Goal: Transaction & Acquisition: Purchase product/service

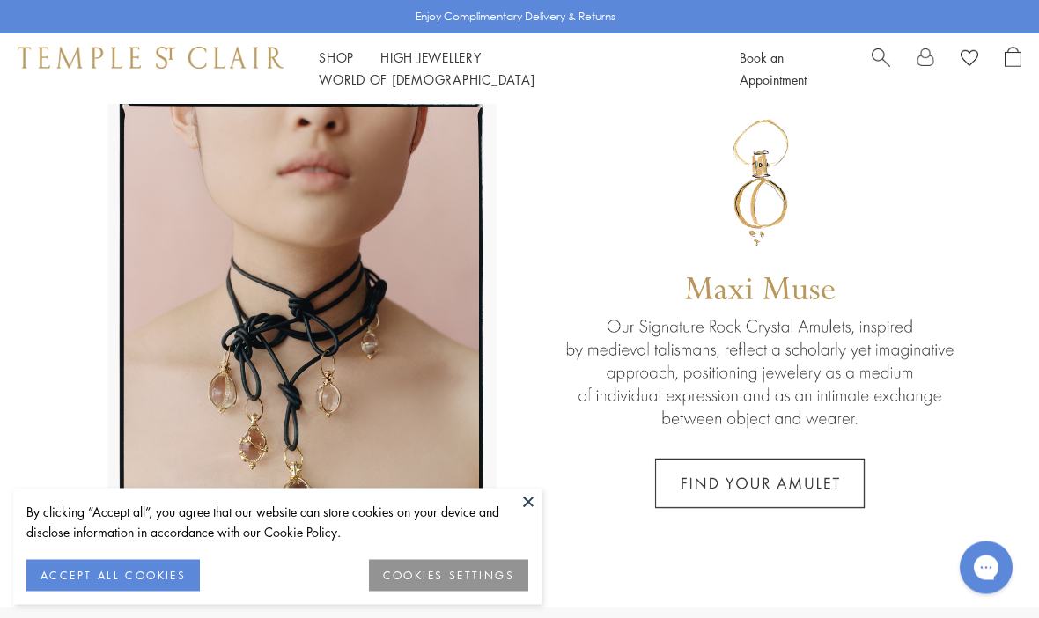
scroll to position [71, 0]
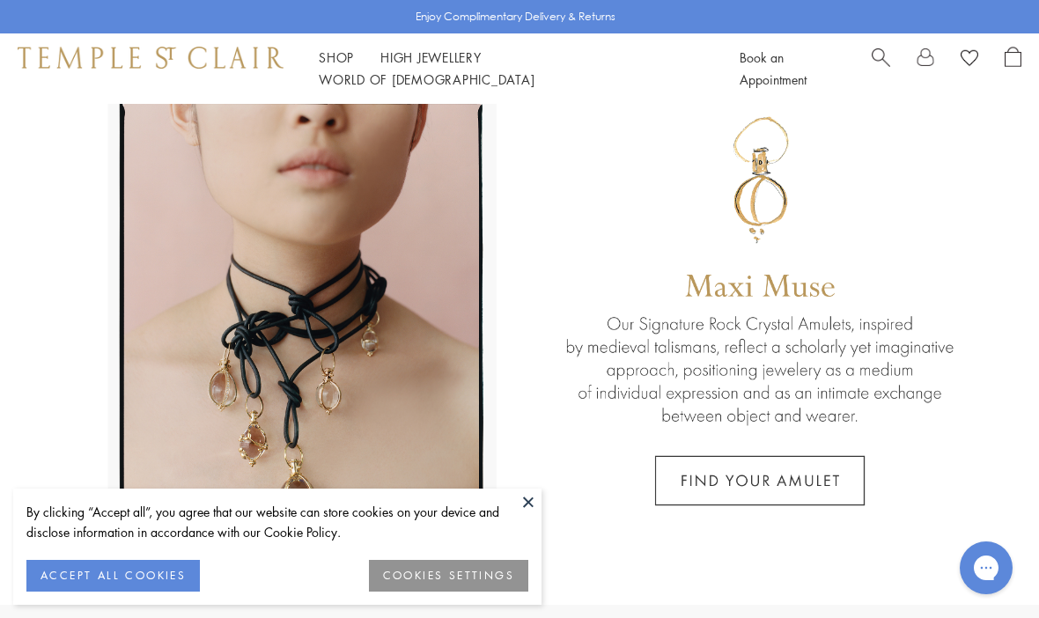
click at [535, 515] on button at bounding box center [528, 502] width 26 height 26
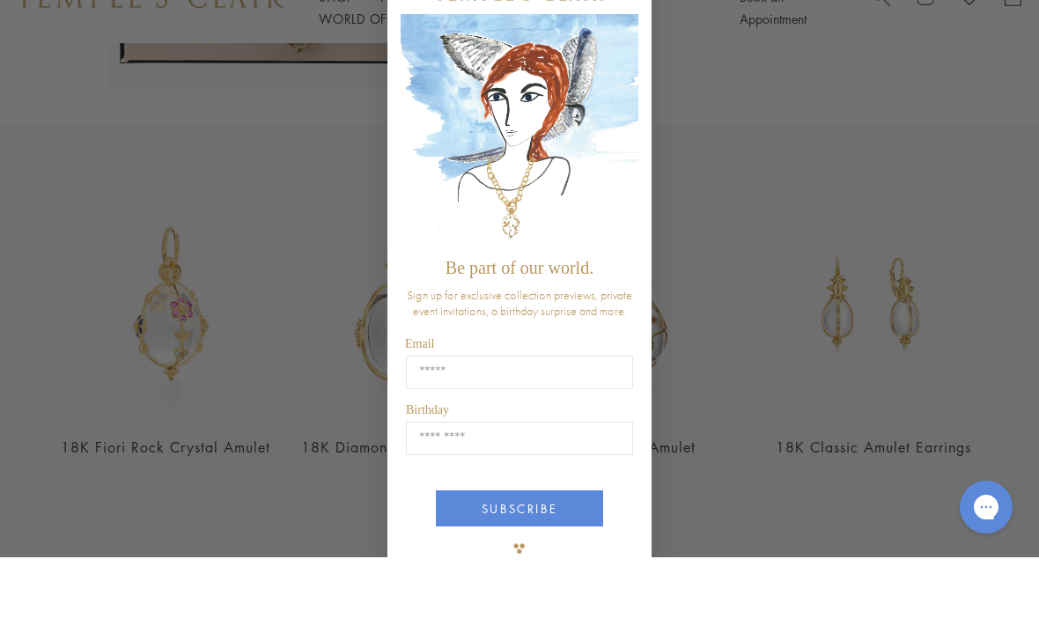
scroll to position [492, 0]
click at [823, 155] on div "Close dialog Be part of our world. Sign up for exclusive collection previews, p…" at bounding box center [519, 309] width 1039 height 618
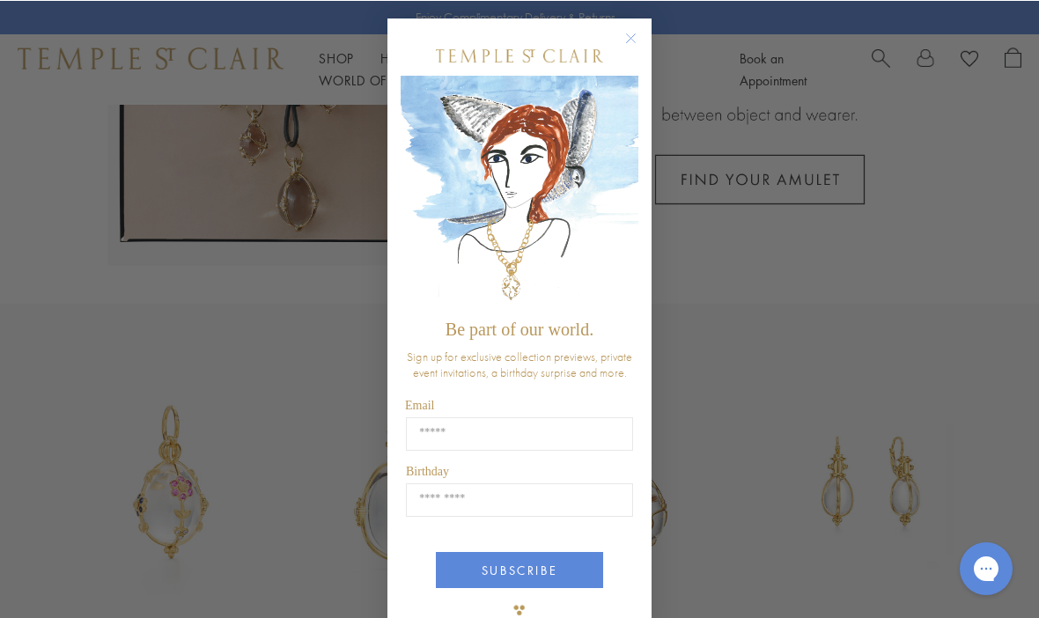
click at [636, 48] on circle "Close dialog" at bounding box center [631, 37] width 21 height 21
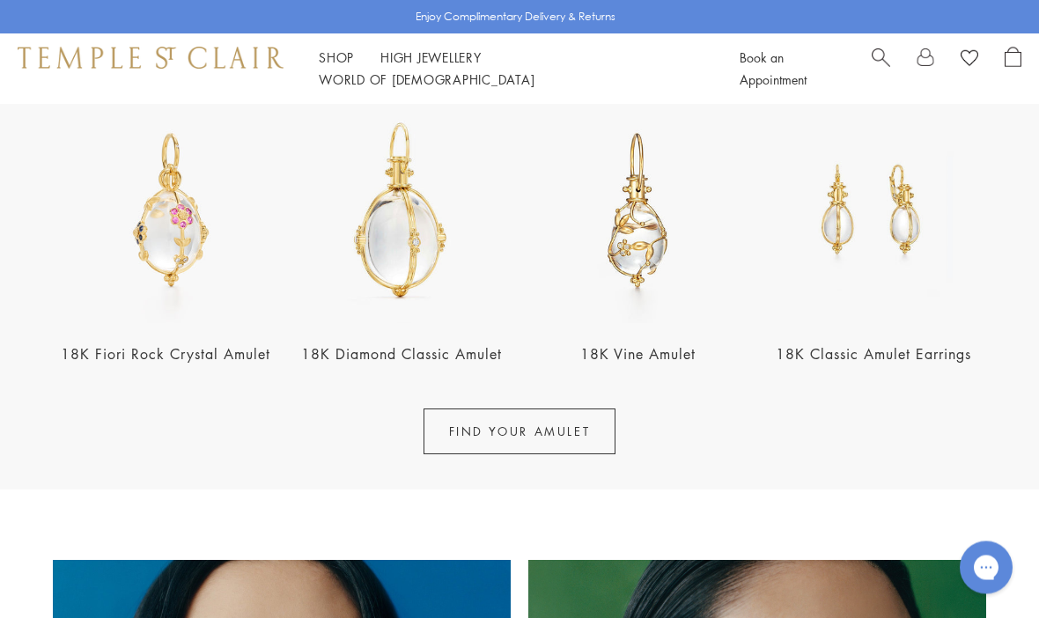
scroll to position [644, 0]
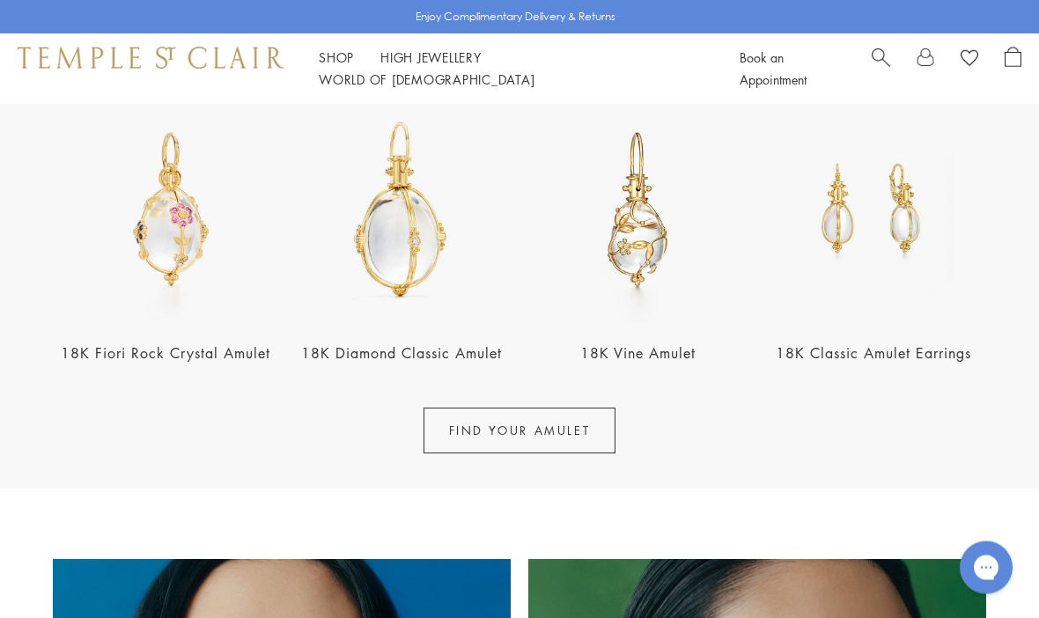
click at [524, 431] on link "FIND YOUR AMULET" at bounding box center [519, 431] width 193 height 46
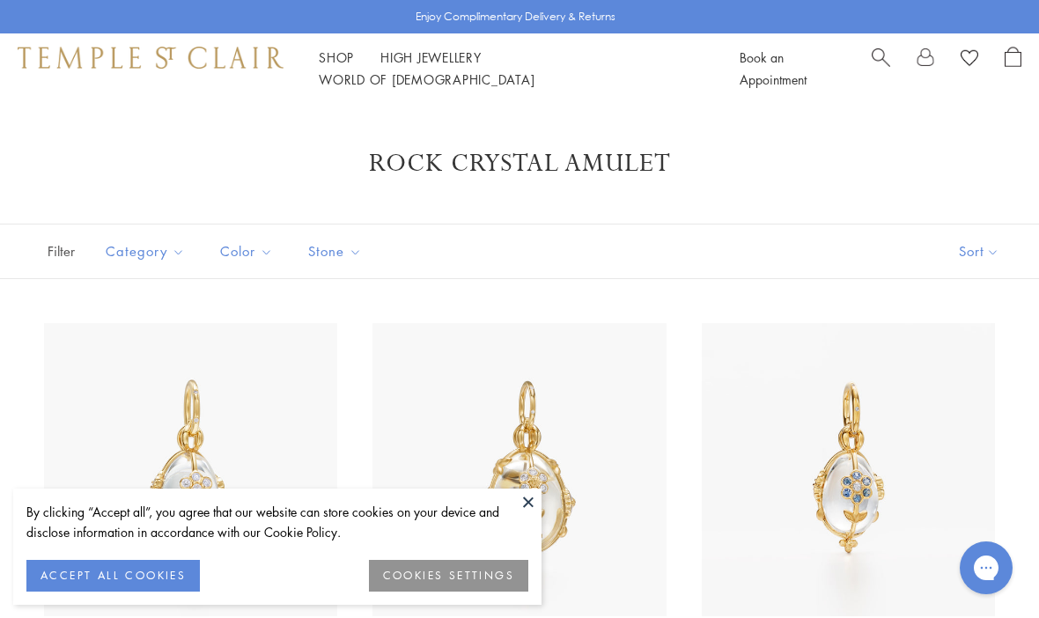
click at [526, 503] on button at bounding box center [528, 502] width 26 height 26
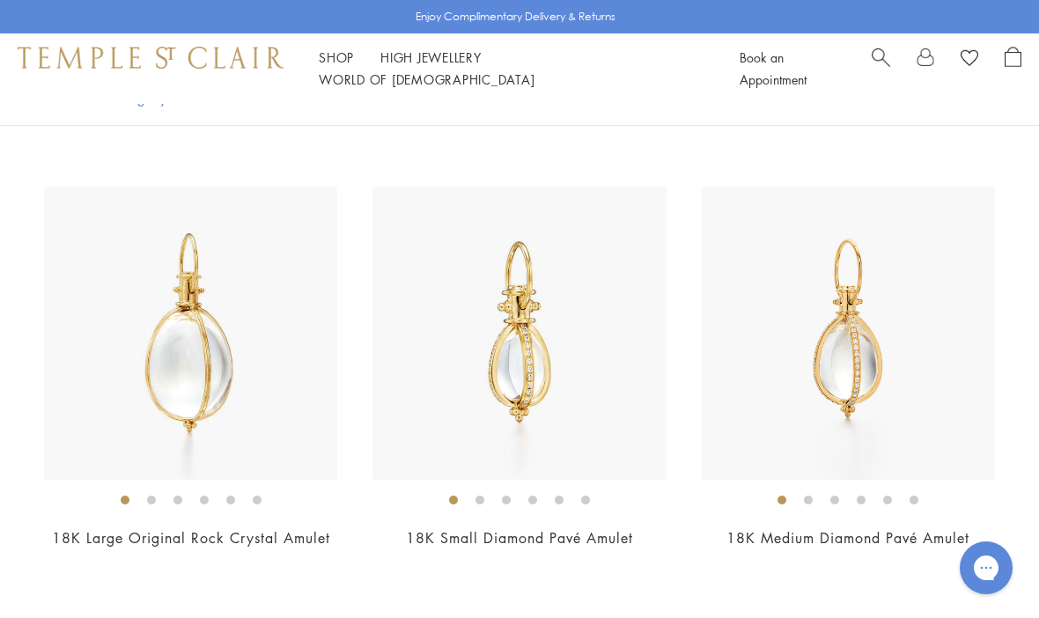
scroll to position [5021, 0]
click at [525, 559] on span "$5,250" at bounding box center [519, 563] width 48 height 20
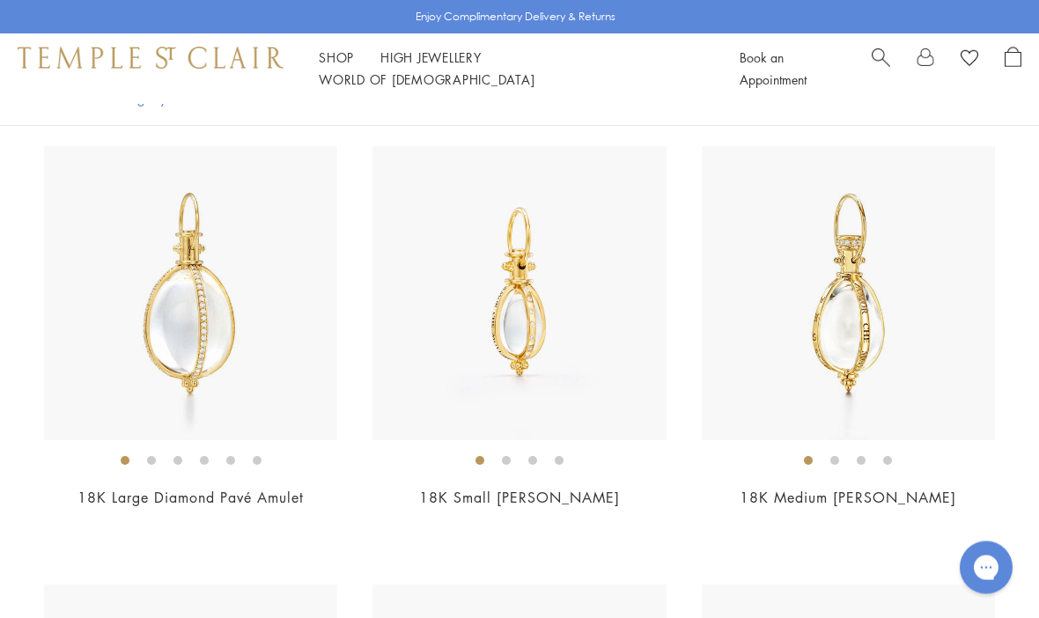
scroll to position [5500, 0]
click at [204, 521] on div at bounding box center [519, 366] width 1039 height 11086
click at [180, 522] on div at bounding box center [519, 366] width 1039 height 11086
click at [189, 511] on span "$15,000" at bounding box center [190, 521] width 57 height 20
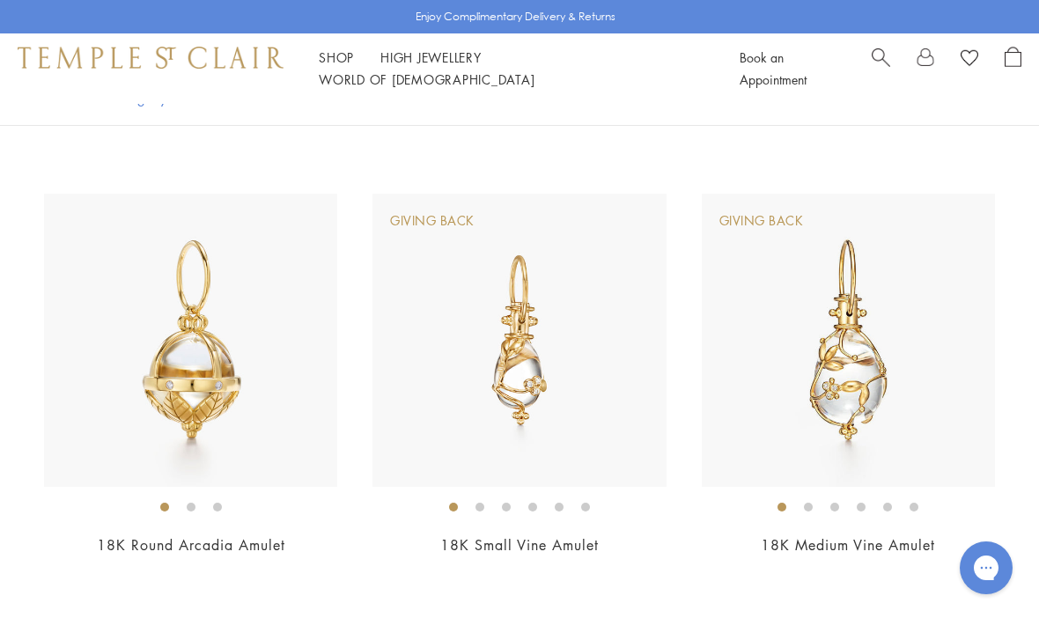
scroll to position [1923, 0]
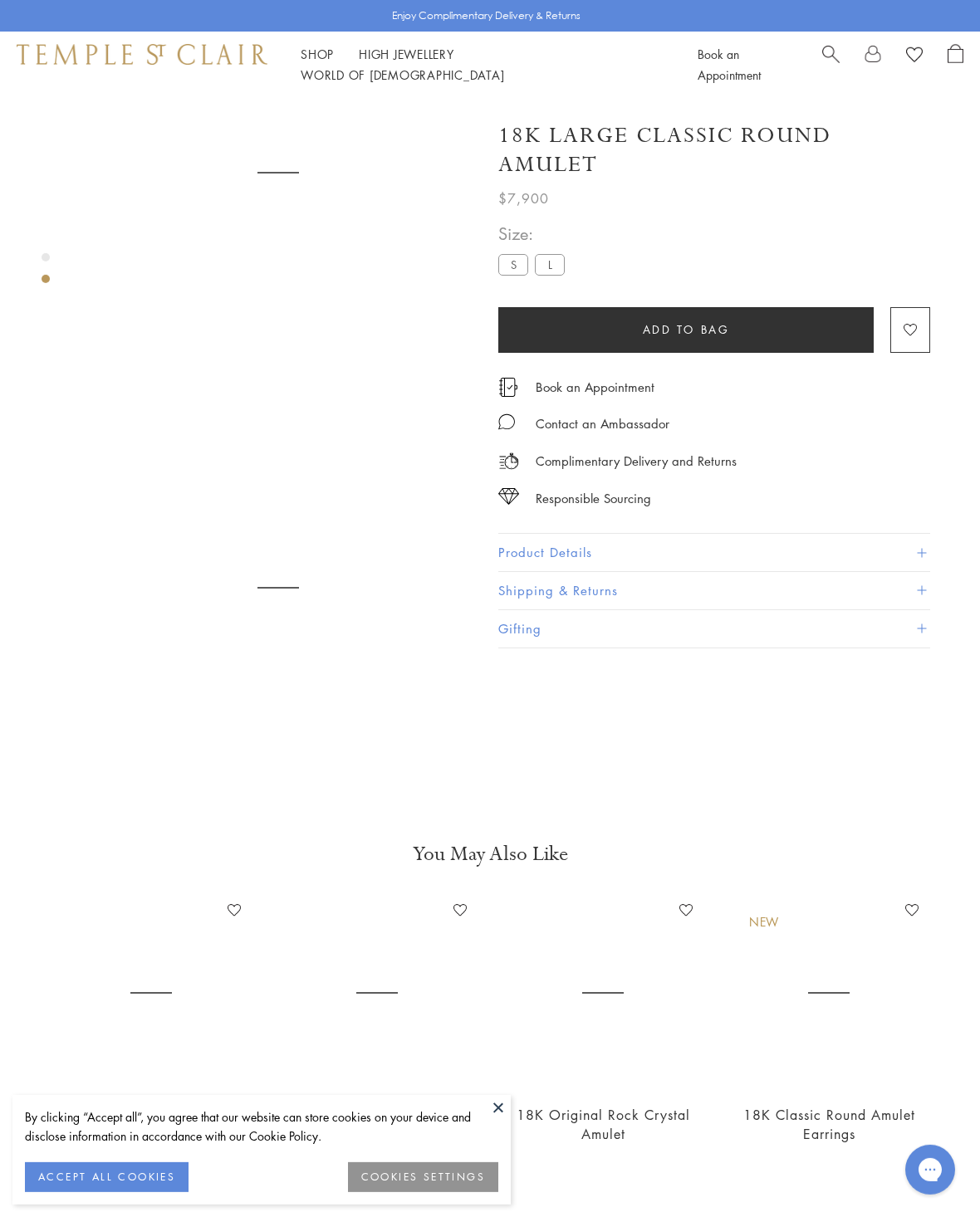
scroll to position [98, 0]
